Goal: Task Accomplishment & Management: Manage account settings

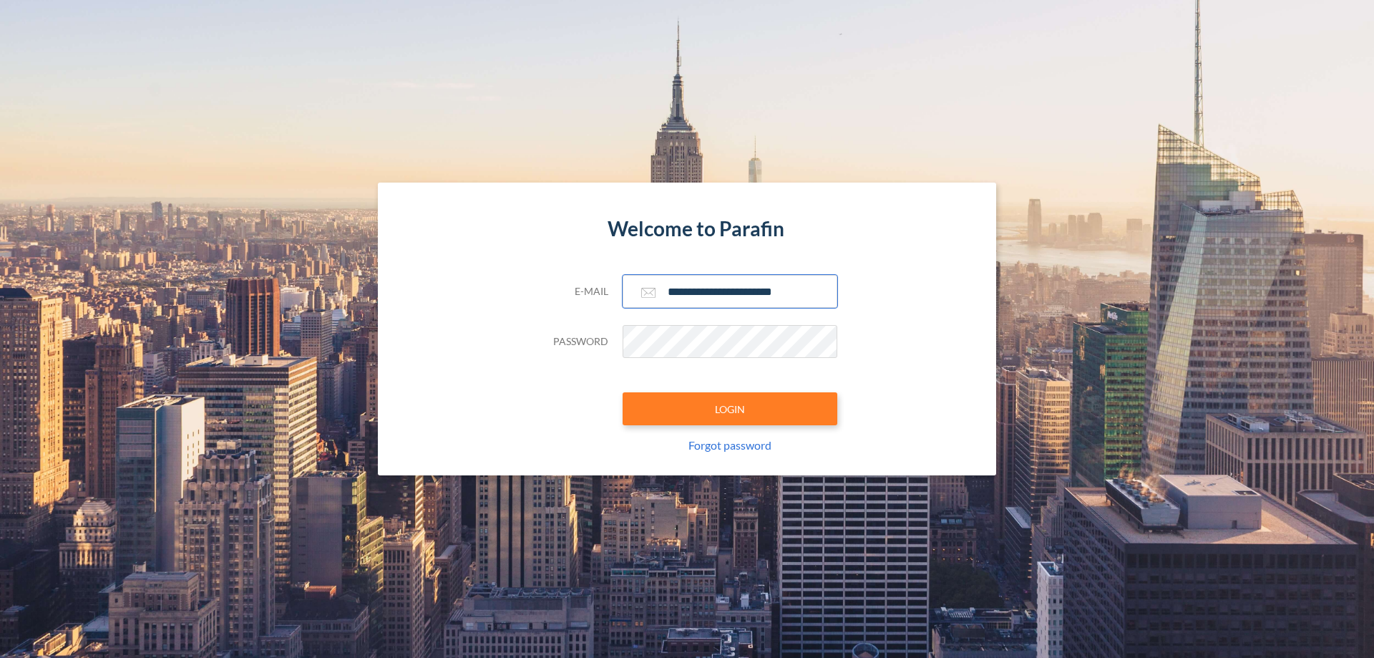
type input "**********"
click at [730, 409] on button "LOGIN" at bounding box center [730, 408] width 215 height 33
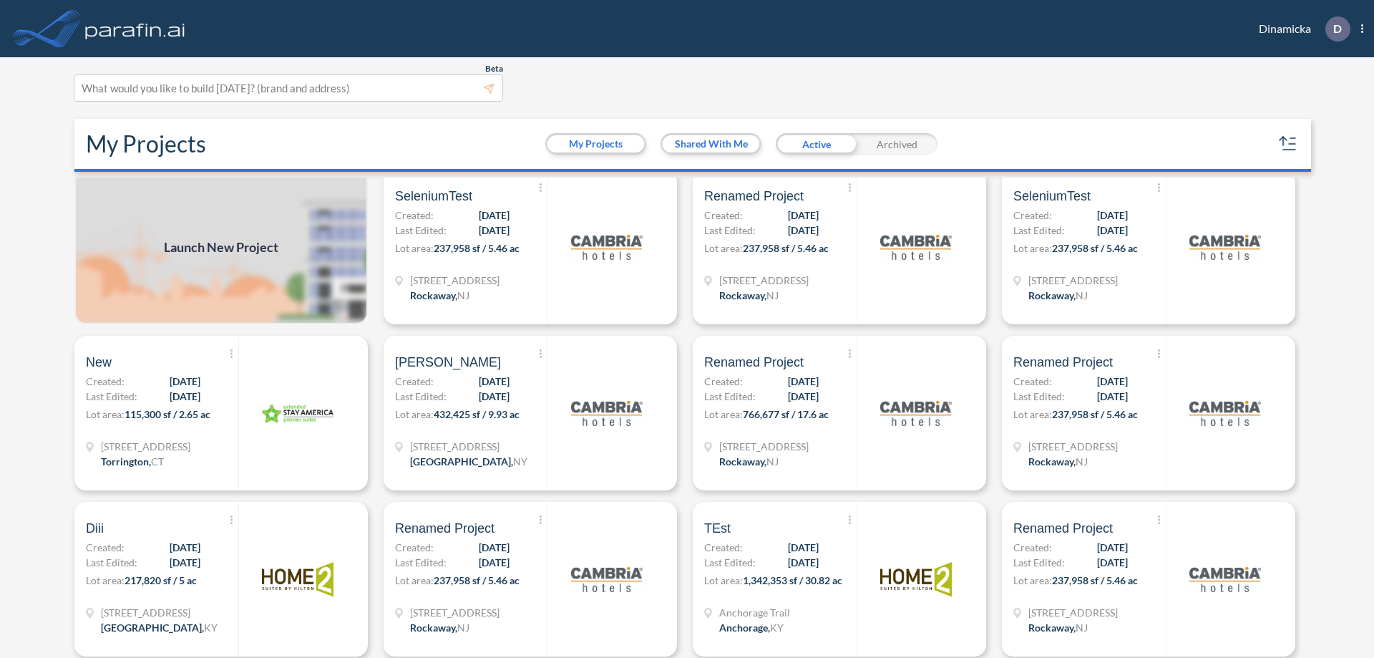
scroll to position [4, 0]
